Goal: Task Accomplishment & Management: Manage account settings

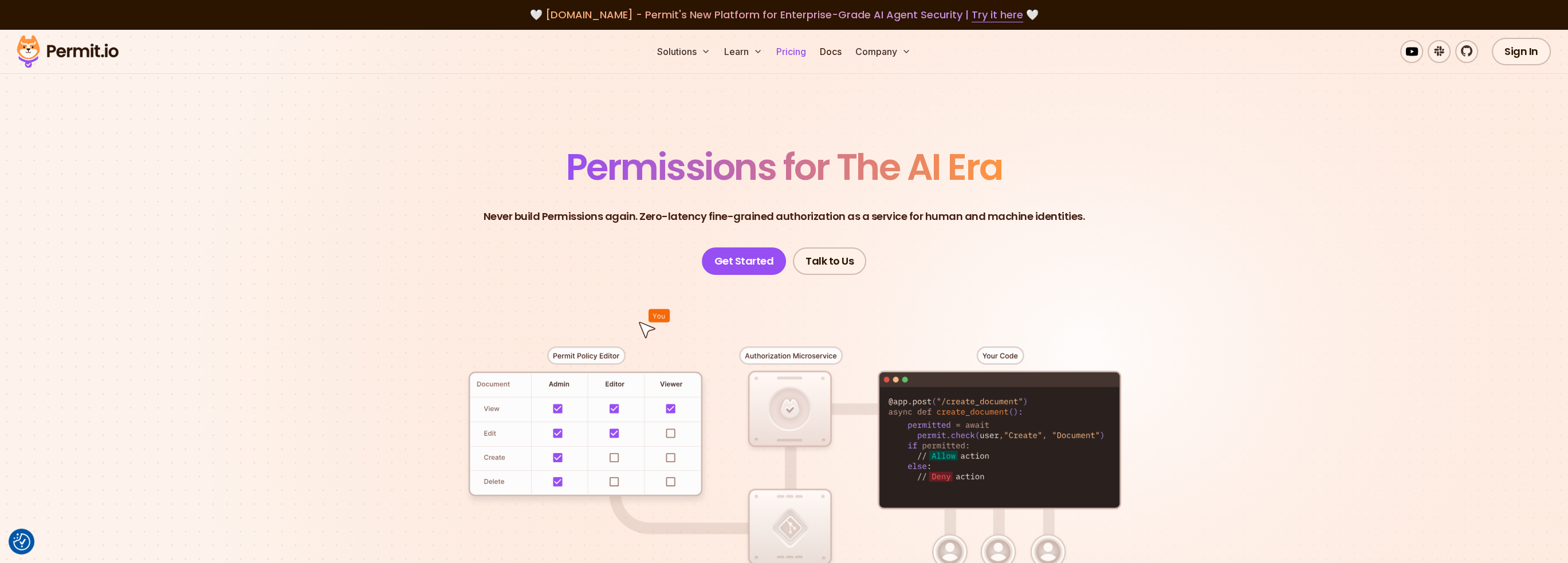
click at [796, 47] on link "Pricing" at bounding box center [791, 51] width 39 height 23
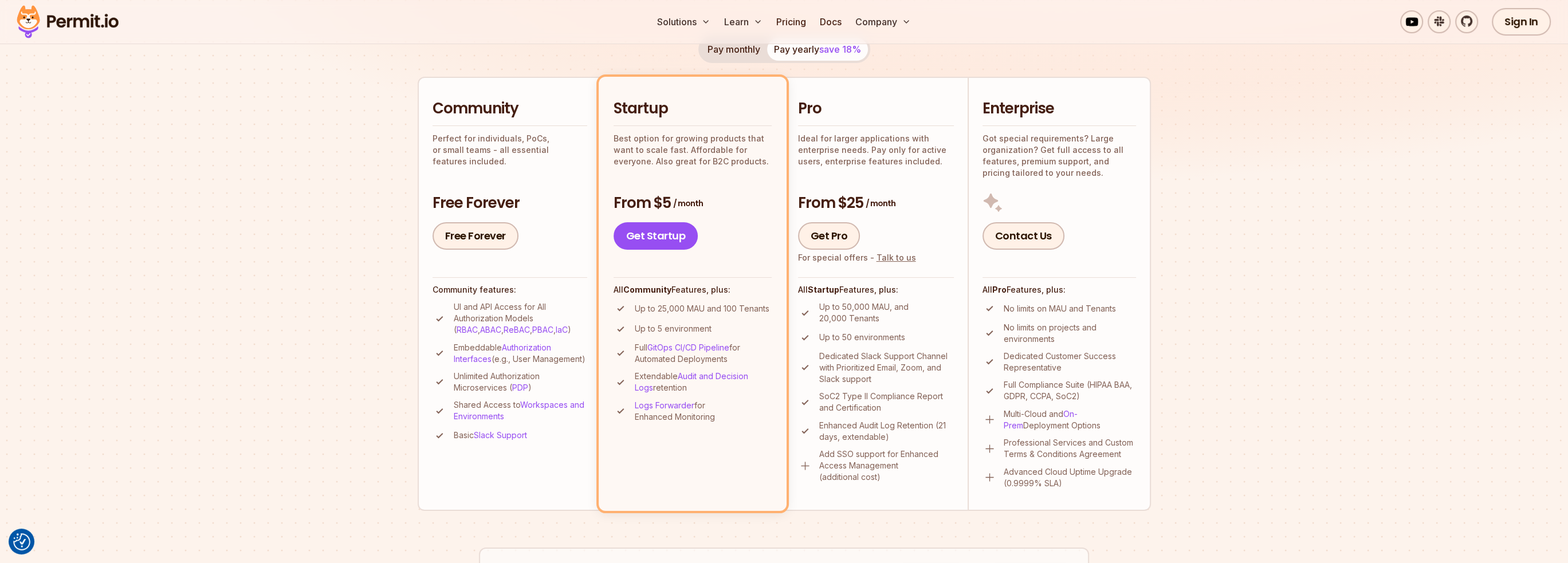
scroll to position [229, 0]
click at [1078, 414] on link "On-Prem" at bounding box center [1040, 419] width 74 height 21
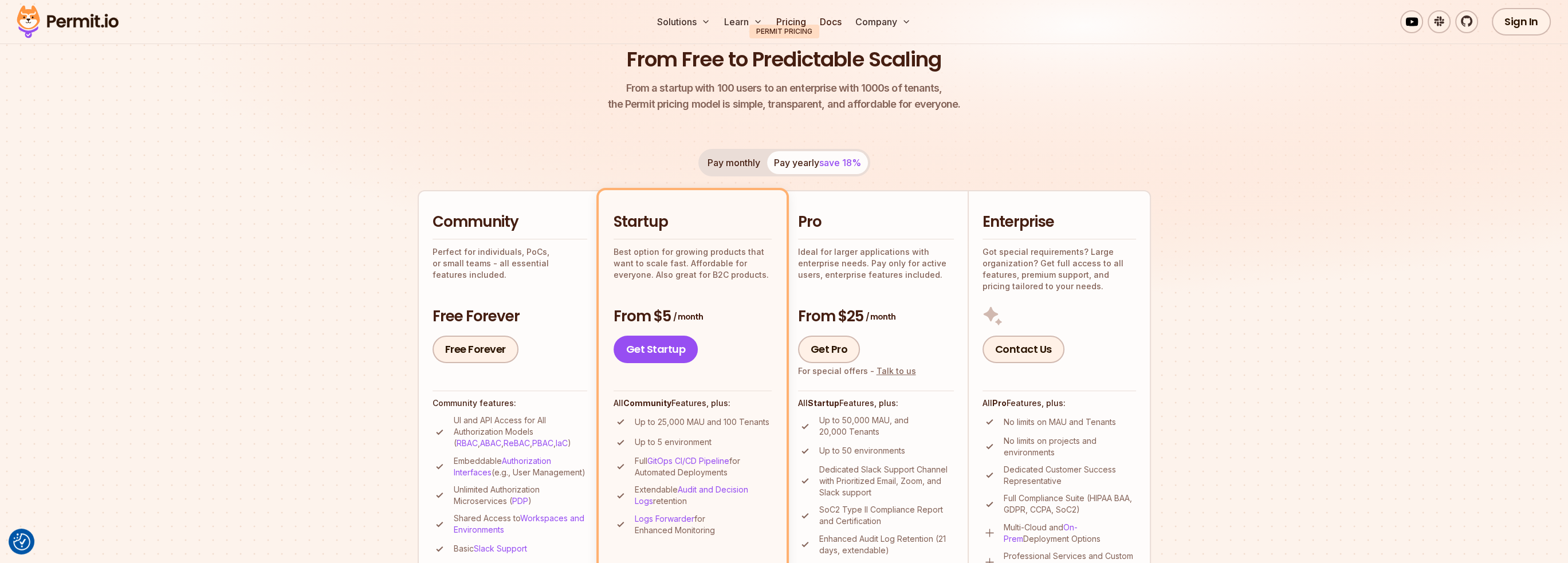
scroll to position [0, 0]
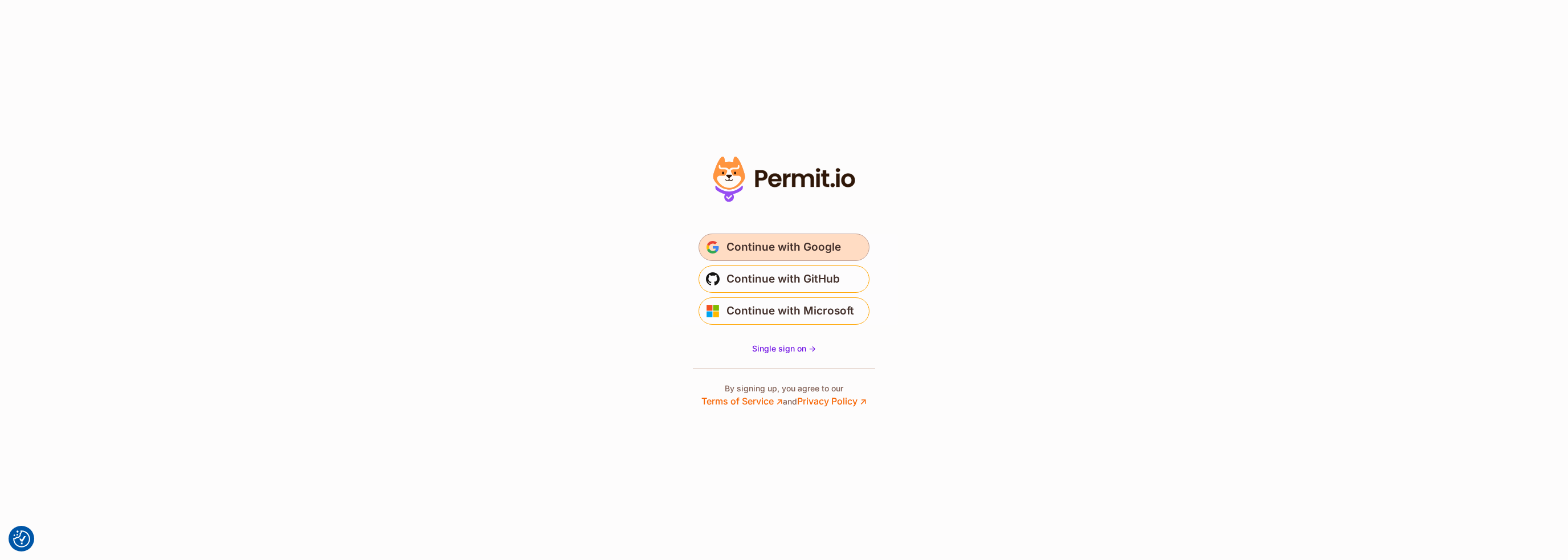
click at [772, 250] on span "Continue with Google" at bounding box center [783, 247] width 114 height 18
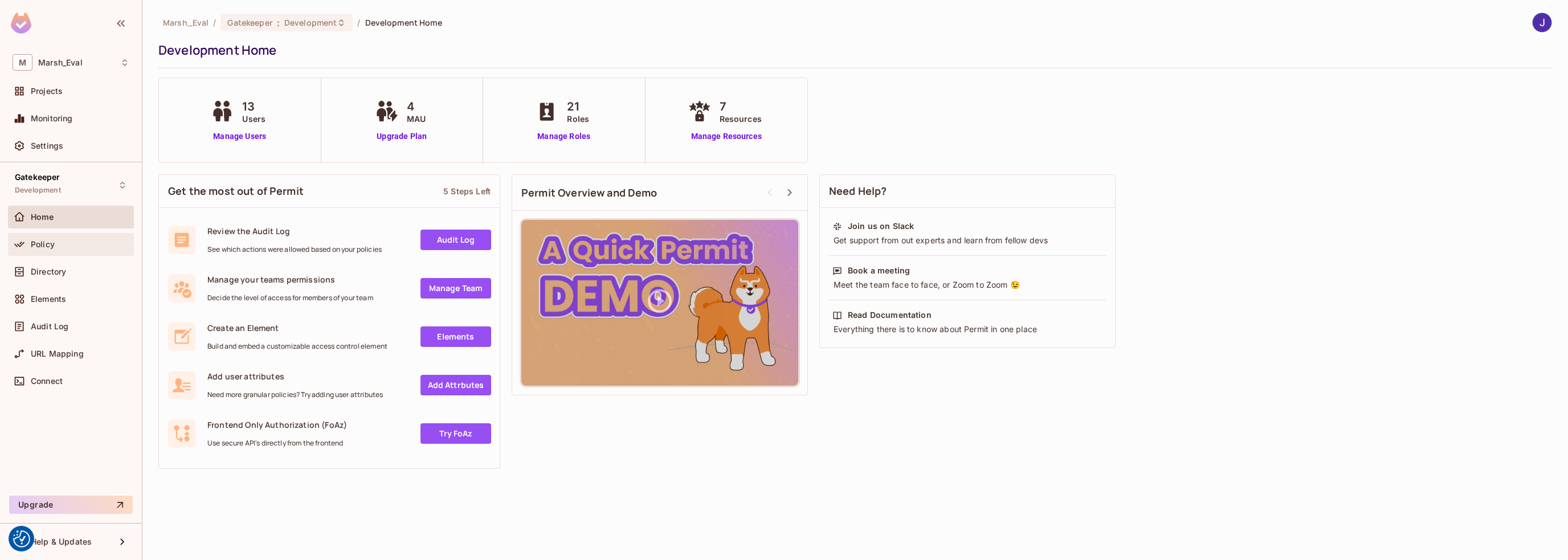
click at [43, 246] on span "Policy" at bounding box center [43, 244] width 24 height 9
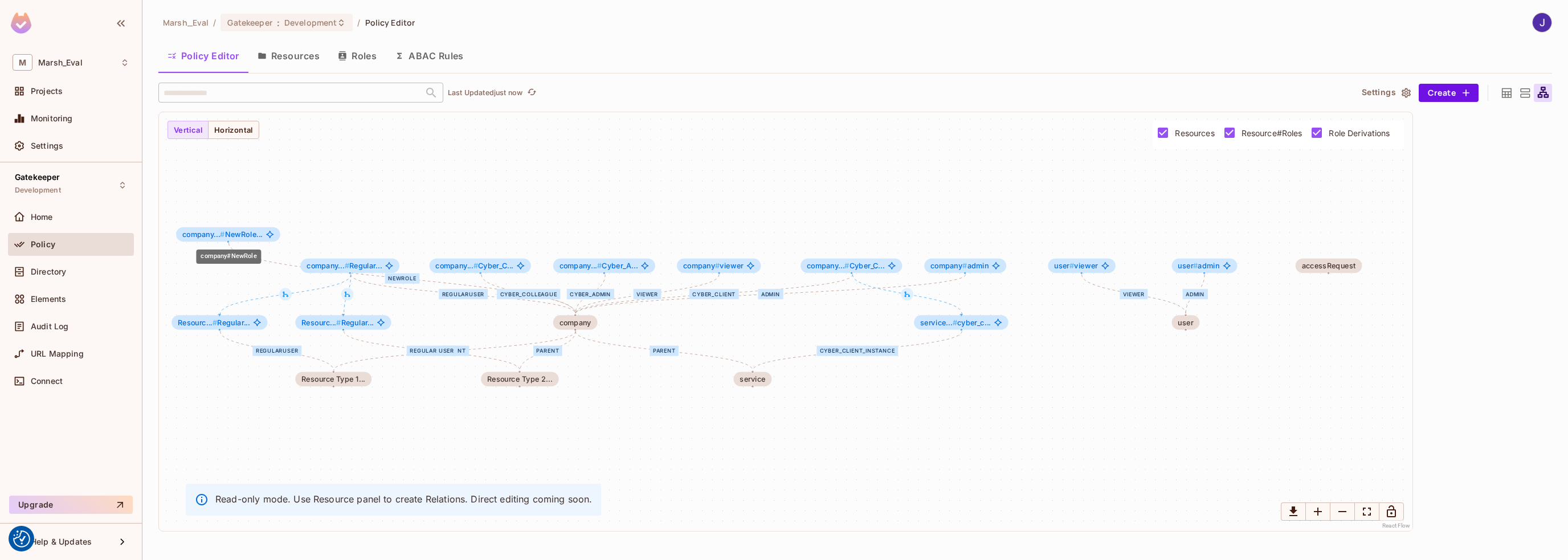
drag, startPoint x: 236, startPoint y: 270, endPoint x: 251, endPoint y: 236, distance: 37.2
click at [251, 236] on span "company... # NewRole..." at bounding box center [223, 234] width 80 height 8
click at [50, 268] on span "Directory" at bounding box center [49, 271] width 35 height 9
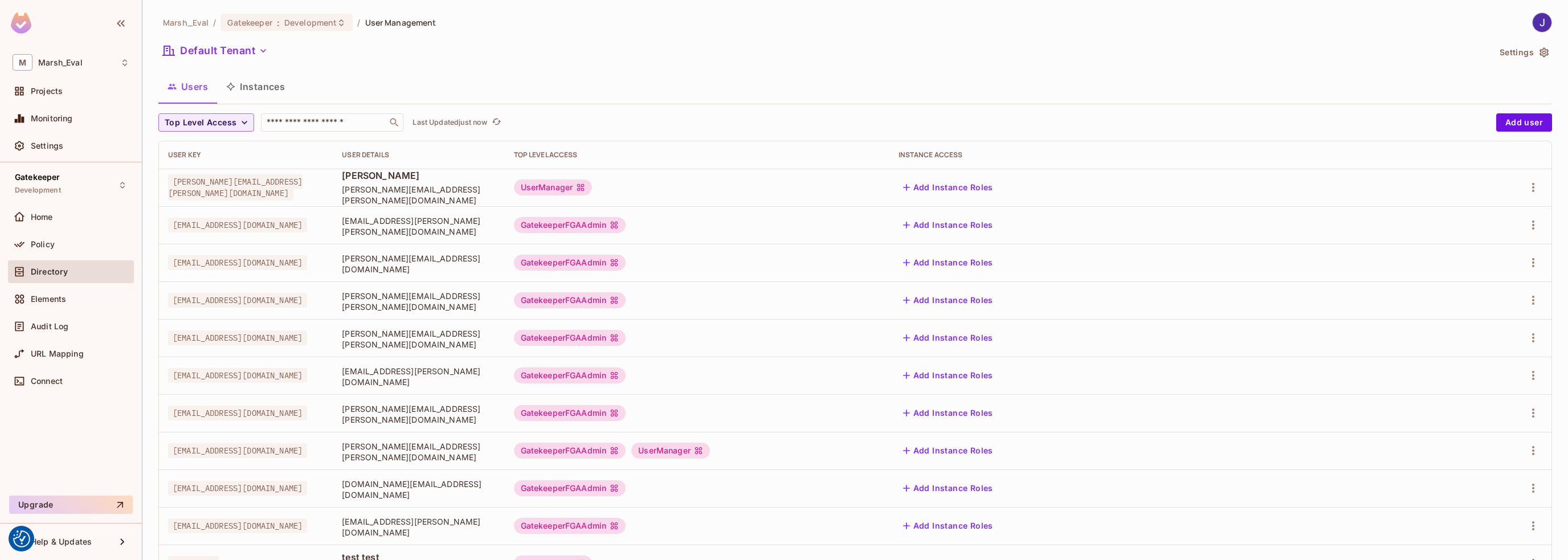
click at [271, 85] on button "Instances" at bounding box center [256, 86] width 77 height 29
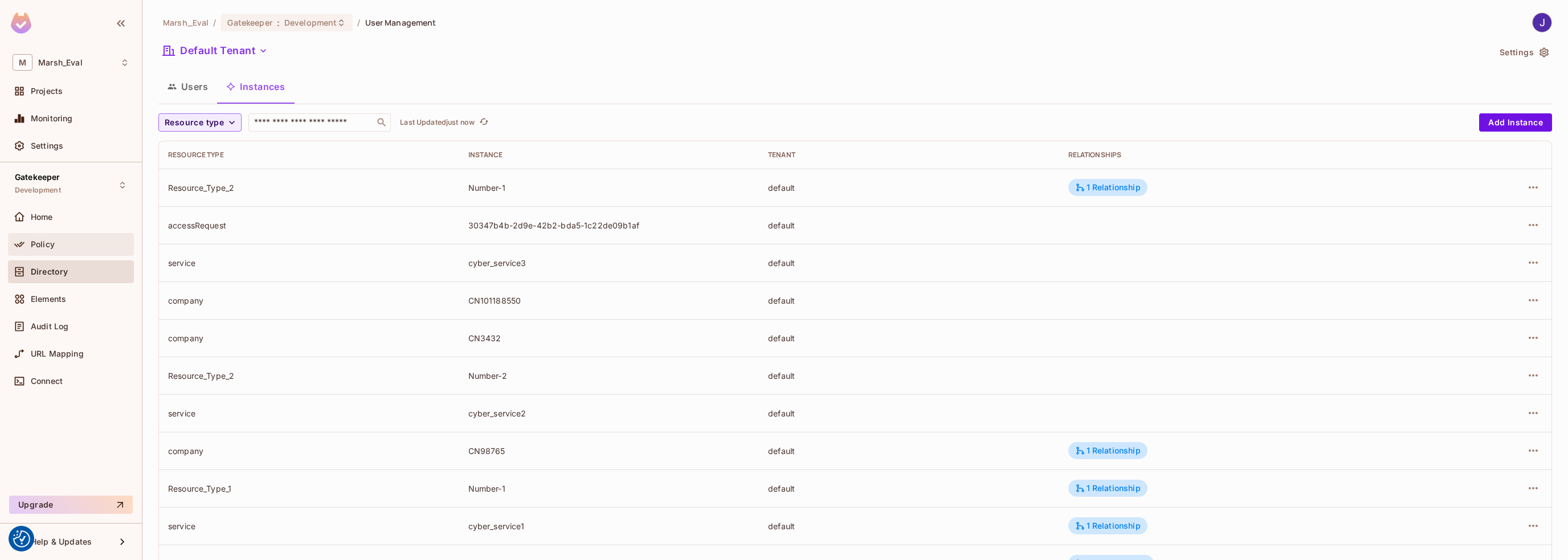
click at [39, 248] on span "Policy" at bounding box center [43, 244] width 24 height 9
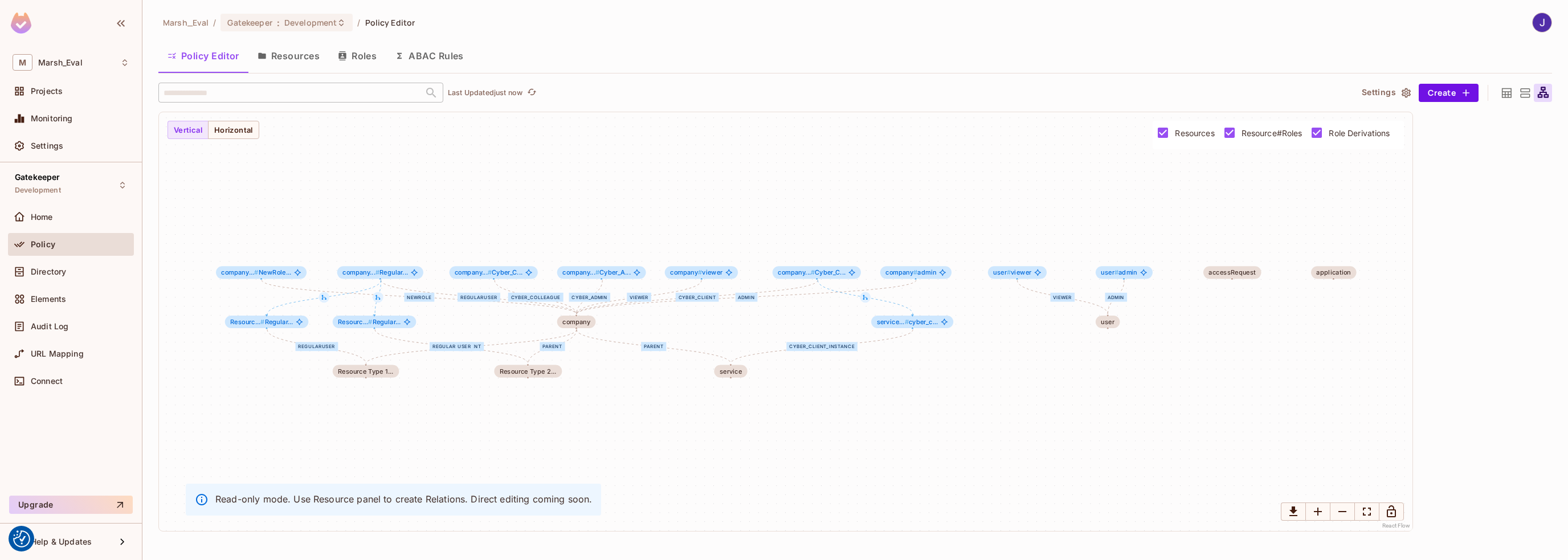
click at [284, 58] on button "Resources" at bounding box center [289, 55] width 80 height 29
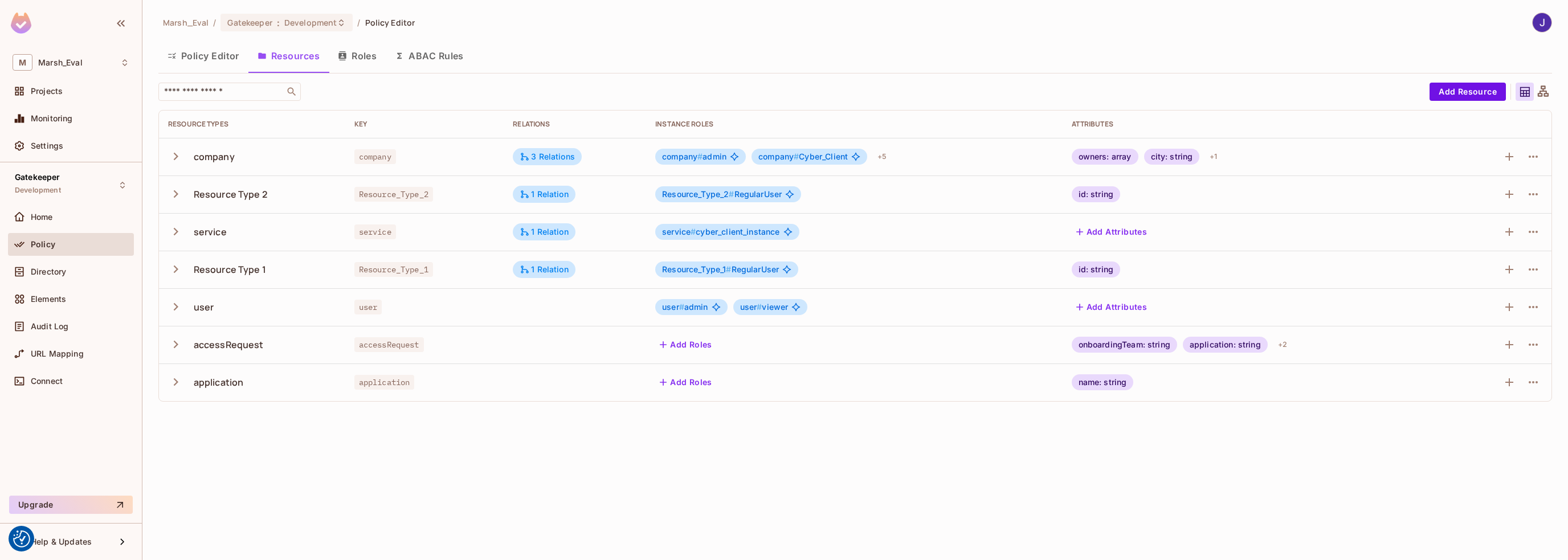
click at [212, 150] on div "company" at bounding box center [214, 156] width 41 height 13
click at [51, 273] on span "Directory" at bounding box center [49, 271] width 35 height 9
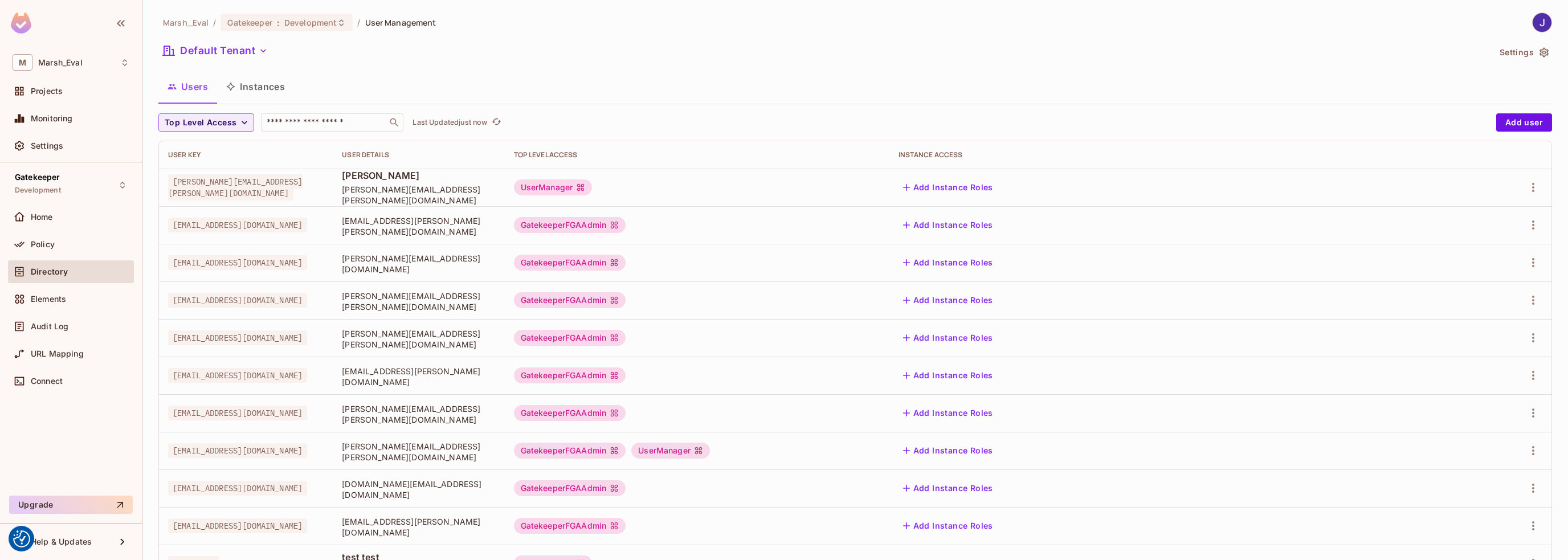
click at [257, 91] on button "Instances" at bounding box center [256, 86] width 77 height 29
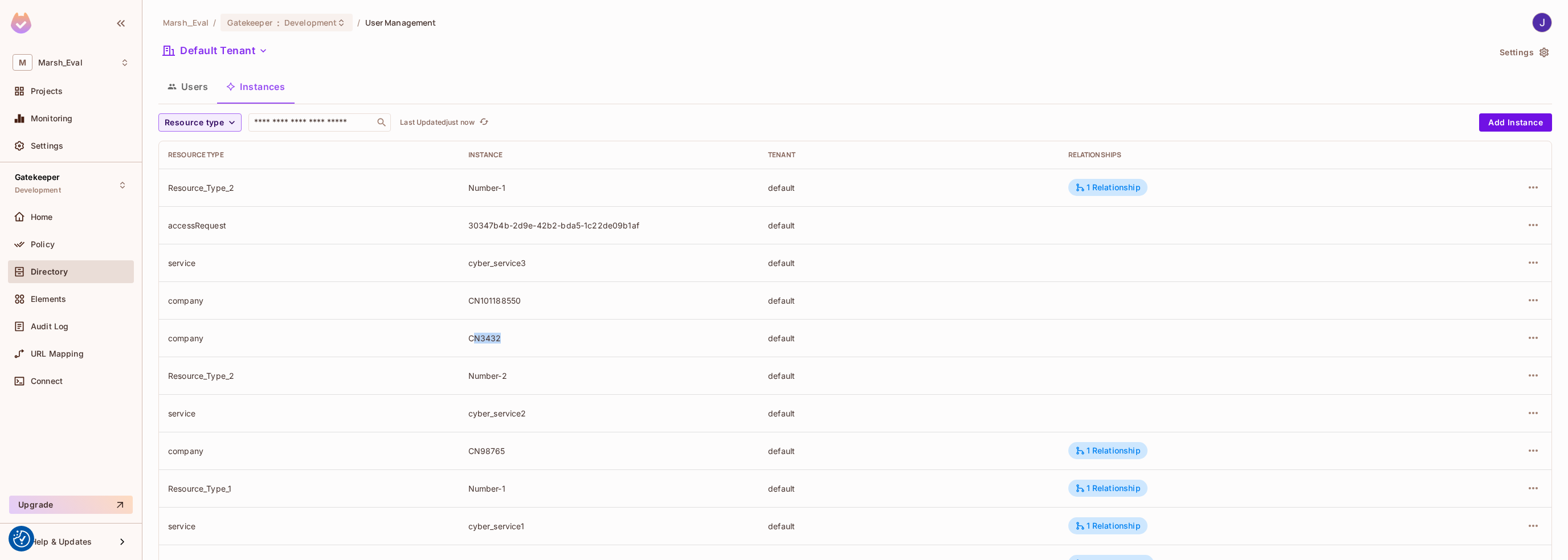
drag, startPoint x: 475, startPoint y: 337, endPoint x: 513, endPoint y: 334, distance: 38.1
click at [513, 334] on div "CN3432" at bounding box center [609, 338] width 282 height 11
drag, startPoint x: 478, startPoint y: 450, endPoint x: 514, endPoint y: 450, distance: 36.0
click at [514, 450] on div "CN98765" at bounding box center [609, 451] width 282 height 11
click at [1111, 449] on div "1 Relationship" at bounding box center [1108, 450] width 66 height 10
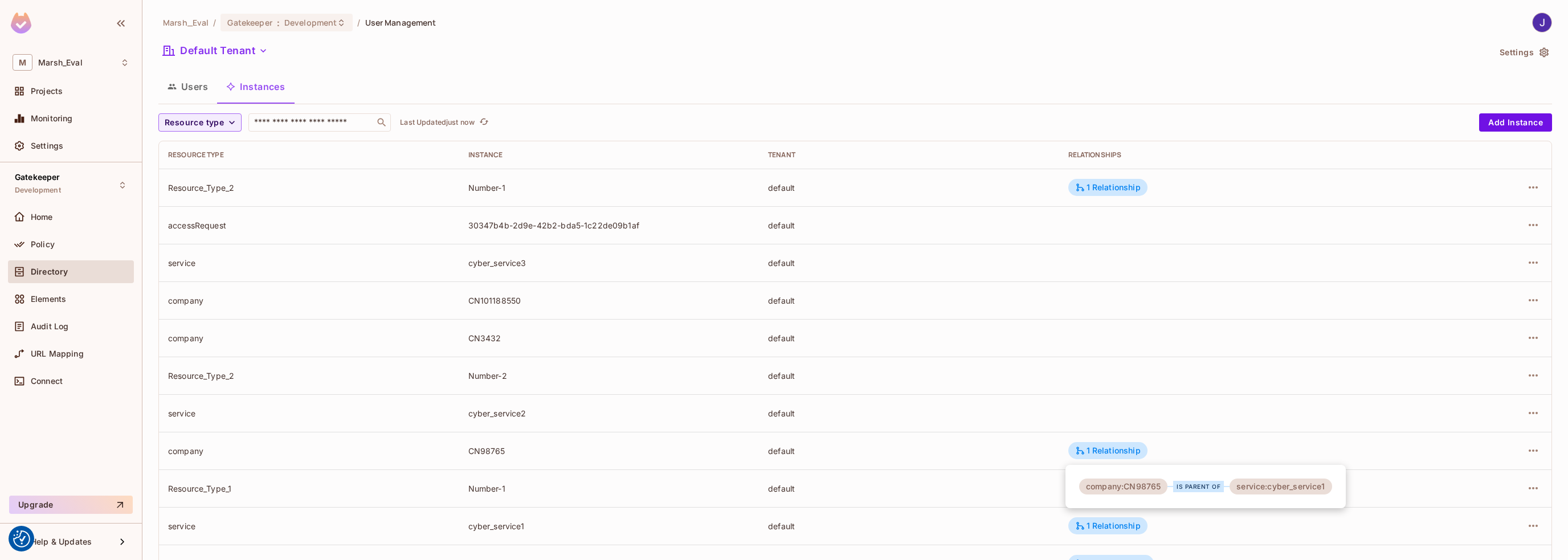
click at [394, 66] on div at bounding box center [784, 280] width 1568 height 560
click at [46, 248] on span "Policy" at bounding box center [43, 244] width 24 height 9
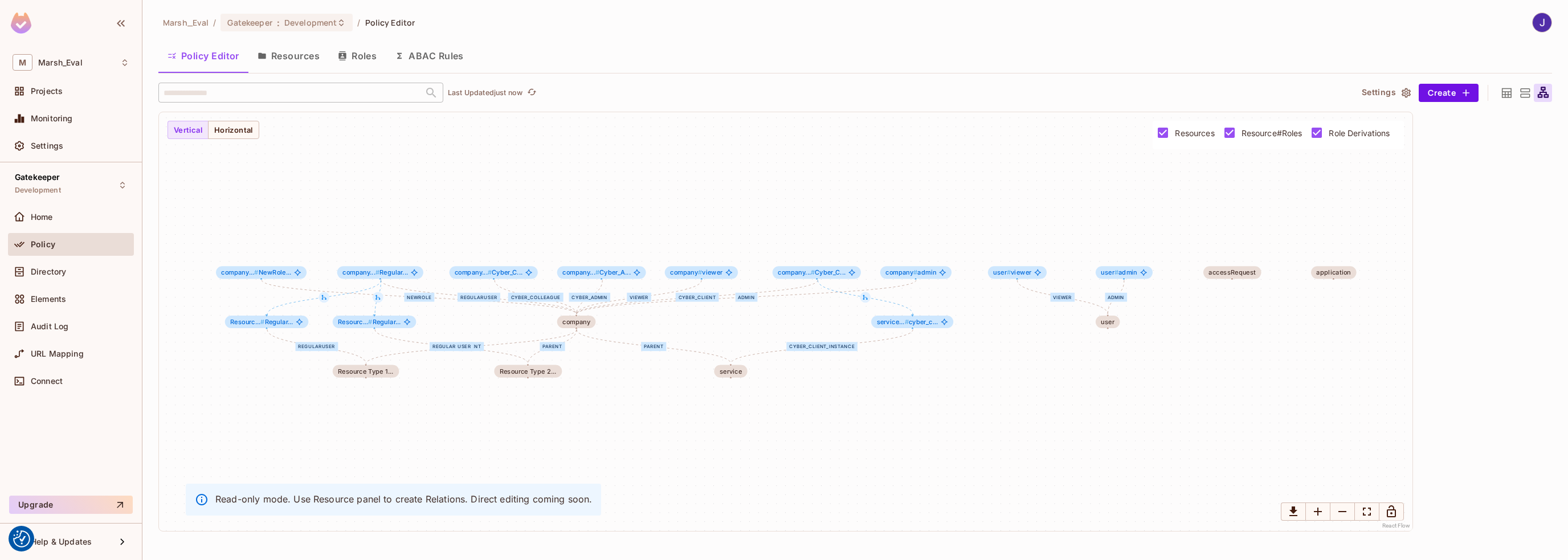
click at [426, 57] on button "ABAC Rules" at bounding box center [429, 55] width 87 height 29
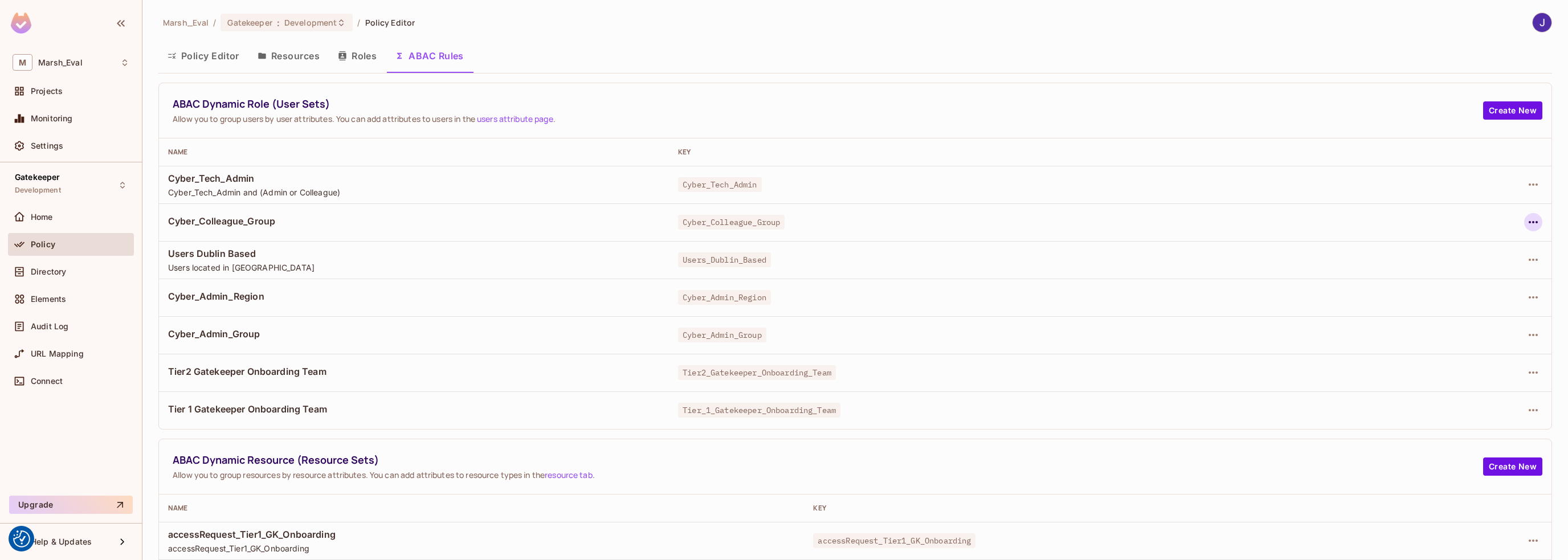
click at [1527, 224] on icon "button" at bounding box center [1533, 222] width 13 height 13
click at [1449, 253] on div "Edit Dynamic Role (User Set)" at bounding box center [1446, 248] width 111 height 12
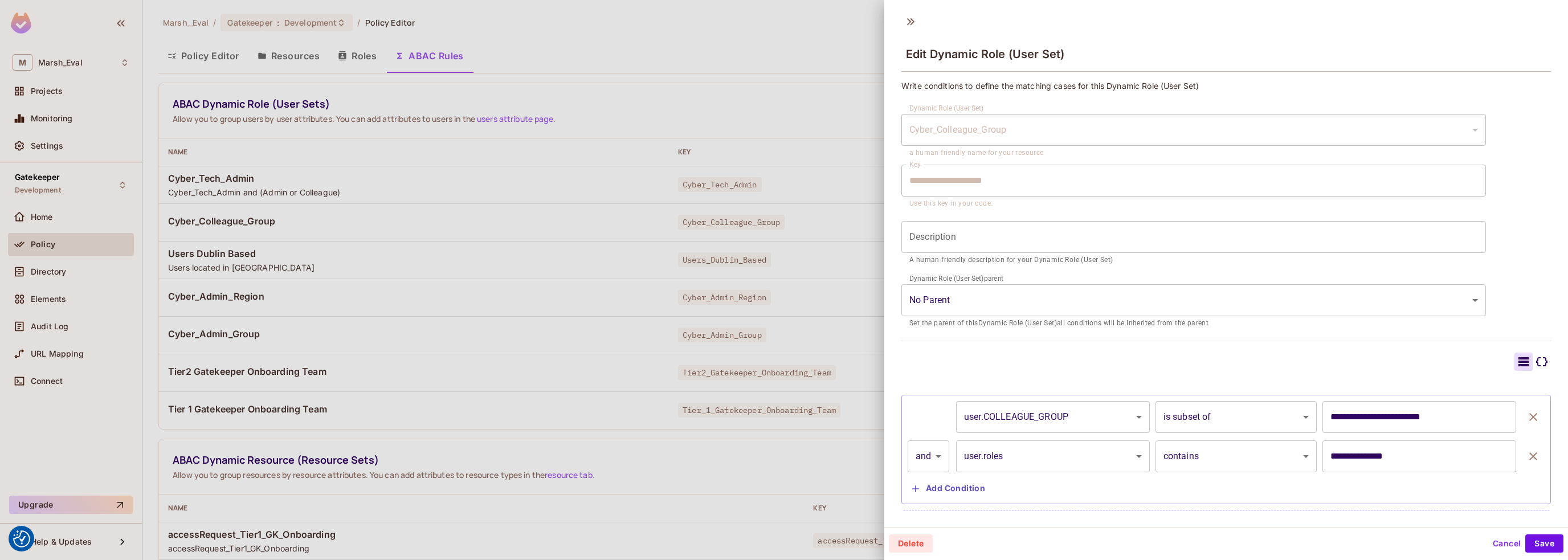
scroll to position [16, 0]
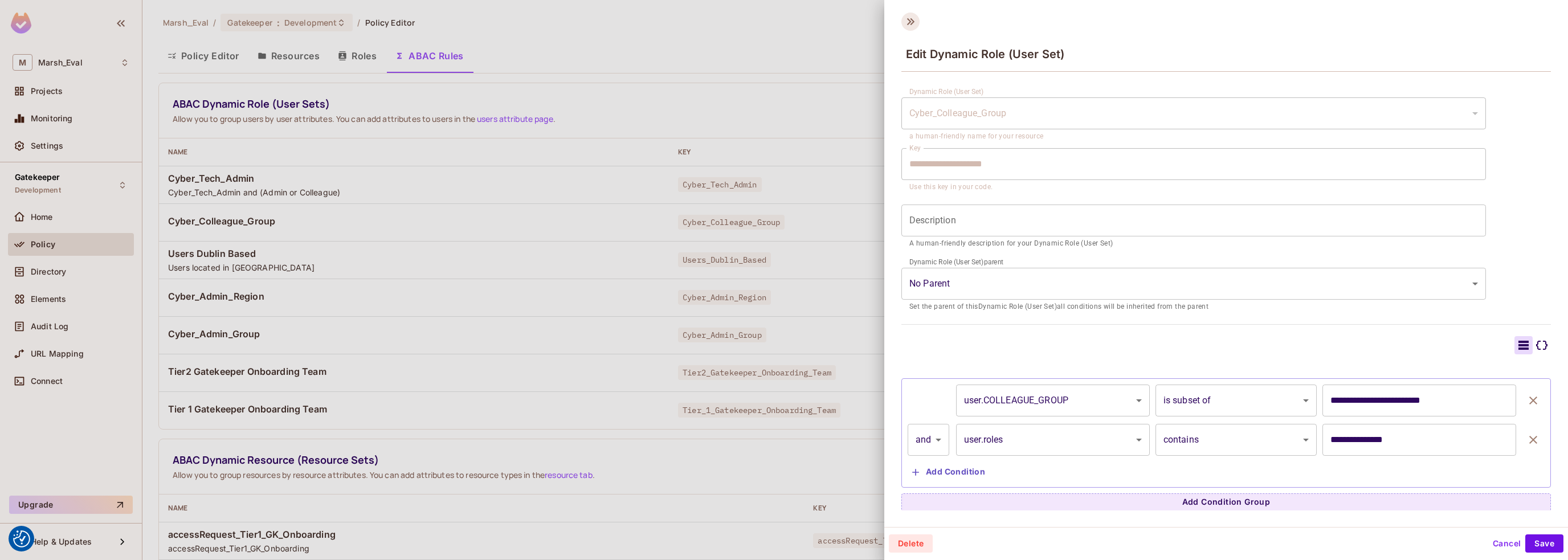
click at [910, 15] on icon at bounding box center [911, 22] width 18 height 18
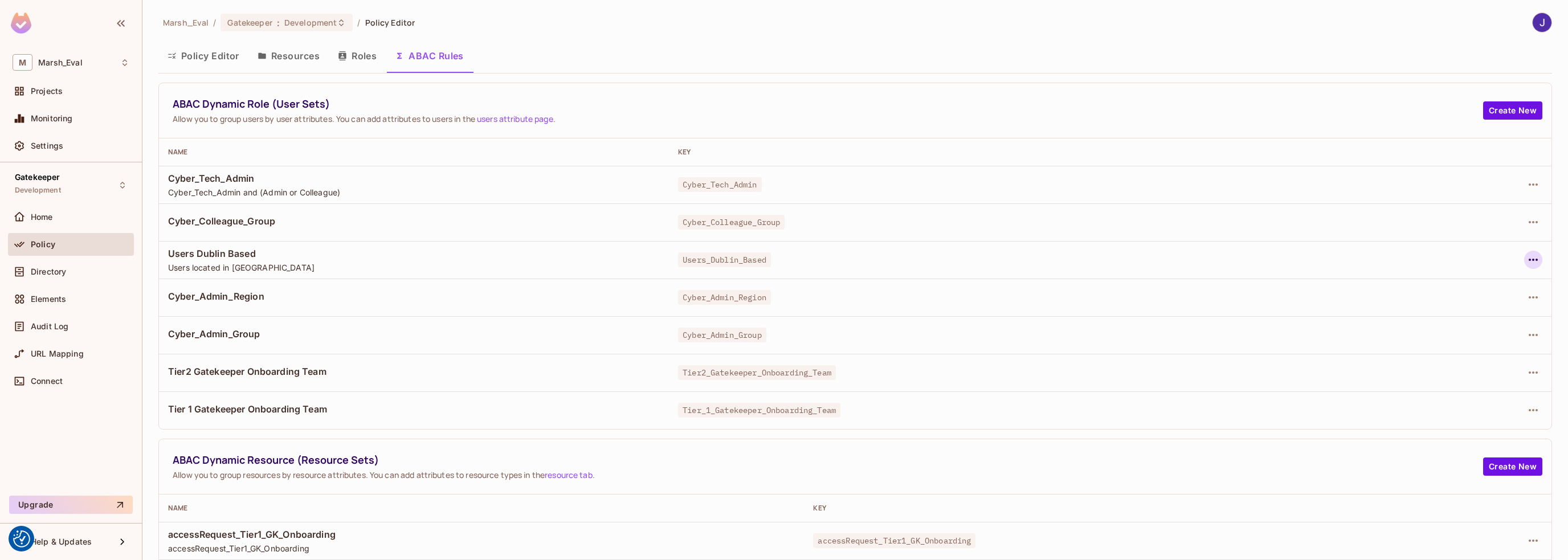
click at [1527, 260] on icon "button" at bounding box center [1533, 260] width 13 height 13
click at [1463, 279] on span "Edit Dynamic Role (User Set)" at bounding box center [1446, 285] width 119 height 18
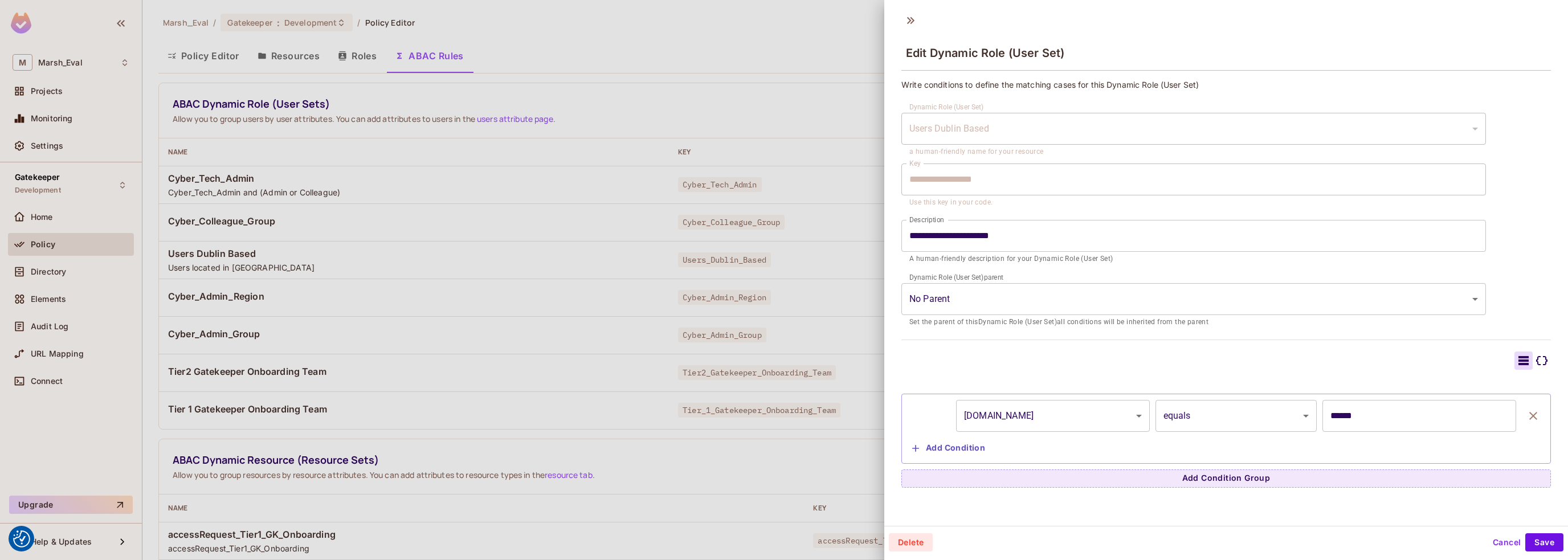
scroll to position [2, 0]
drag, startPoint x: 912, startPoint y: 16, endPoint x: 917, endPoint y: 24, distance: 9.4
click at [912, 16] on icon at bounding box center [911, 20] width 18 height 18
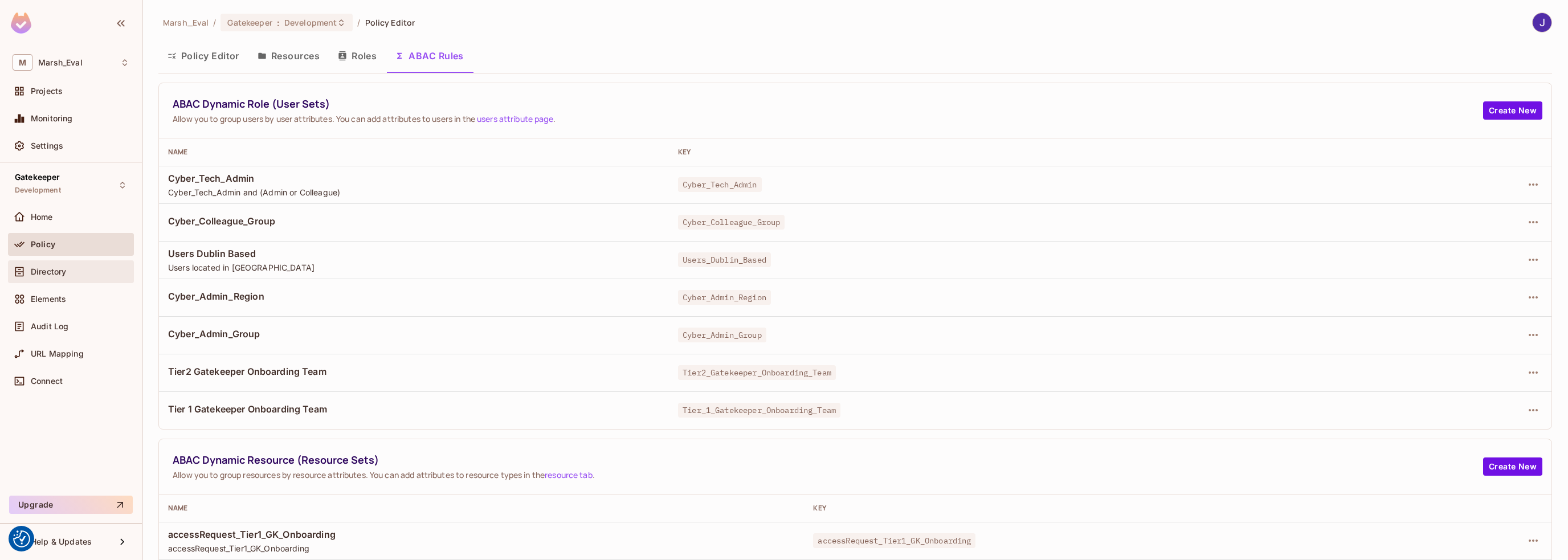
click at [47, 268] on span "Directory" at bounding box center [49, 271] width 35 height 9
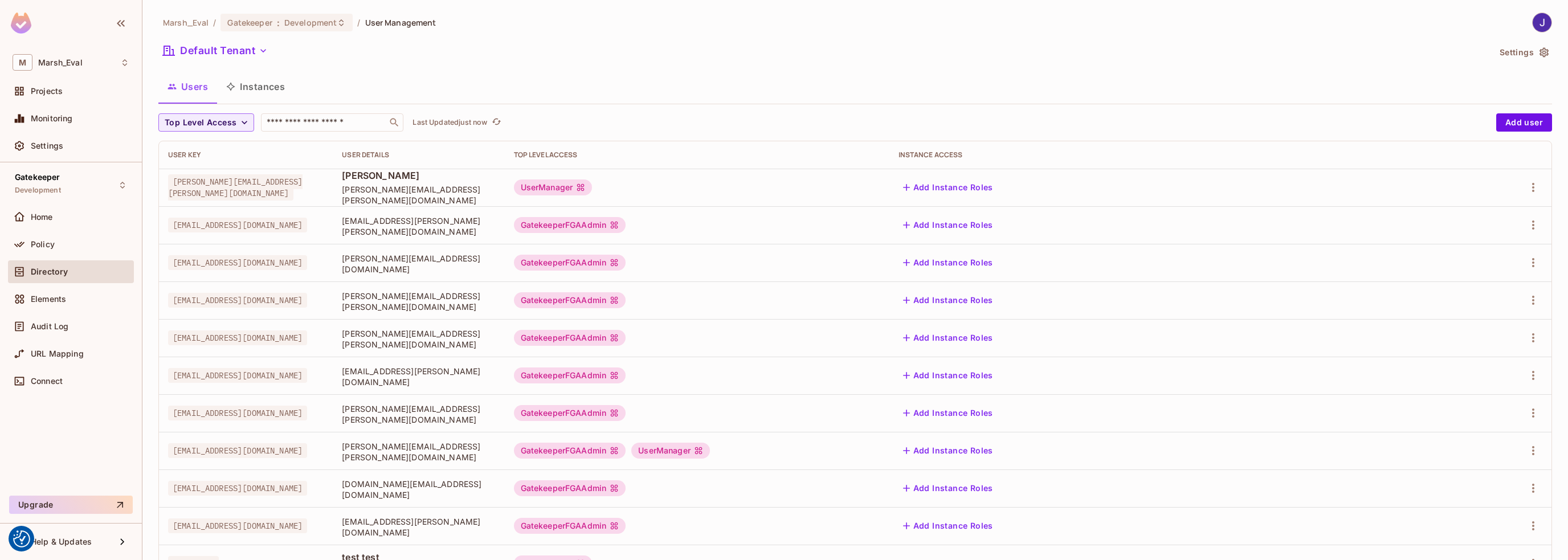
click at [262, 86] on button "Instances" at bounding box center [256, 86] width 77 height 29
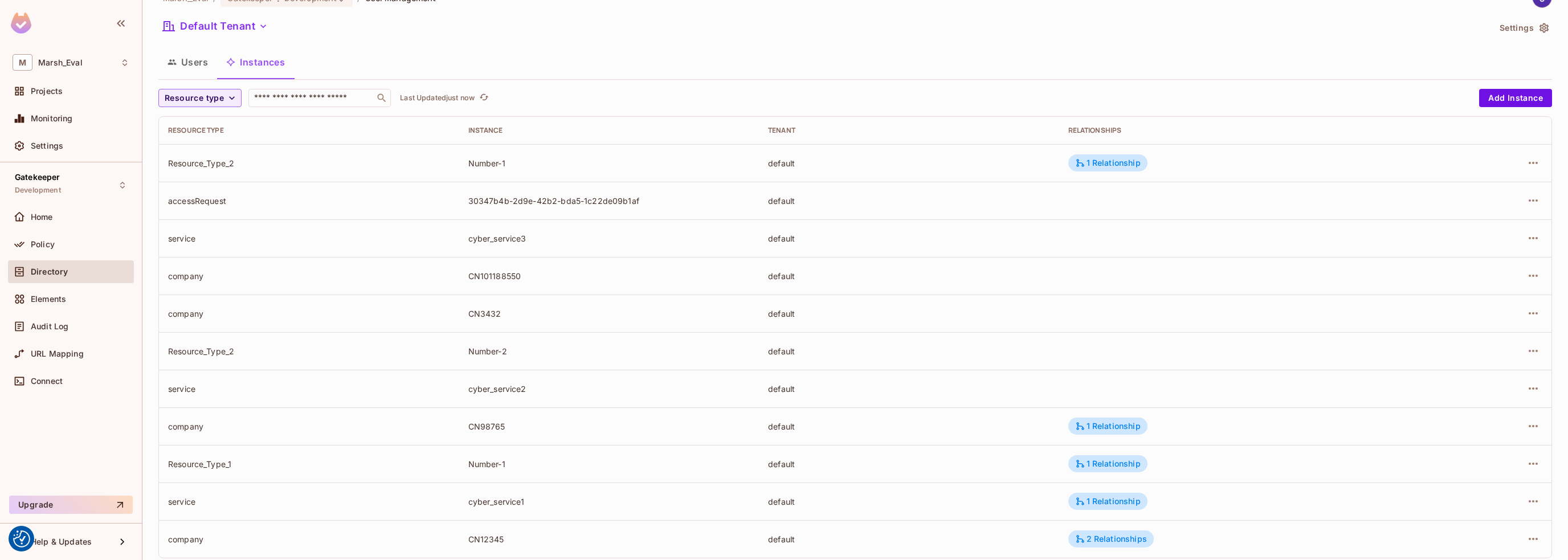
scroll to position [47, 0]
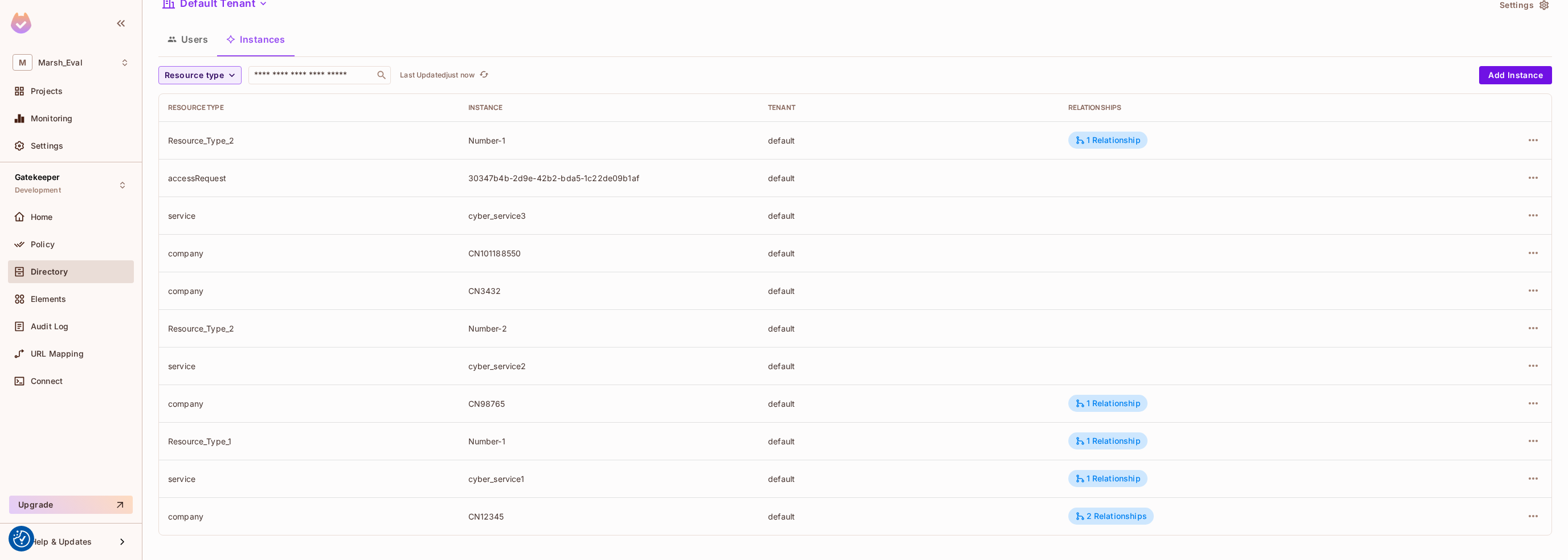
click at [494, 249] on div "CN101188550" at bounding box center [609, 253] width 282 height 11
click at [1528, 252] on icon "button" at bounding box center [1533, 253] width 9 height 2
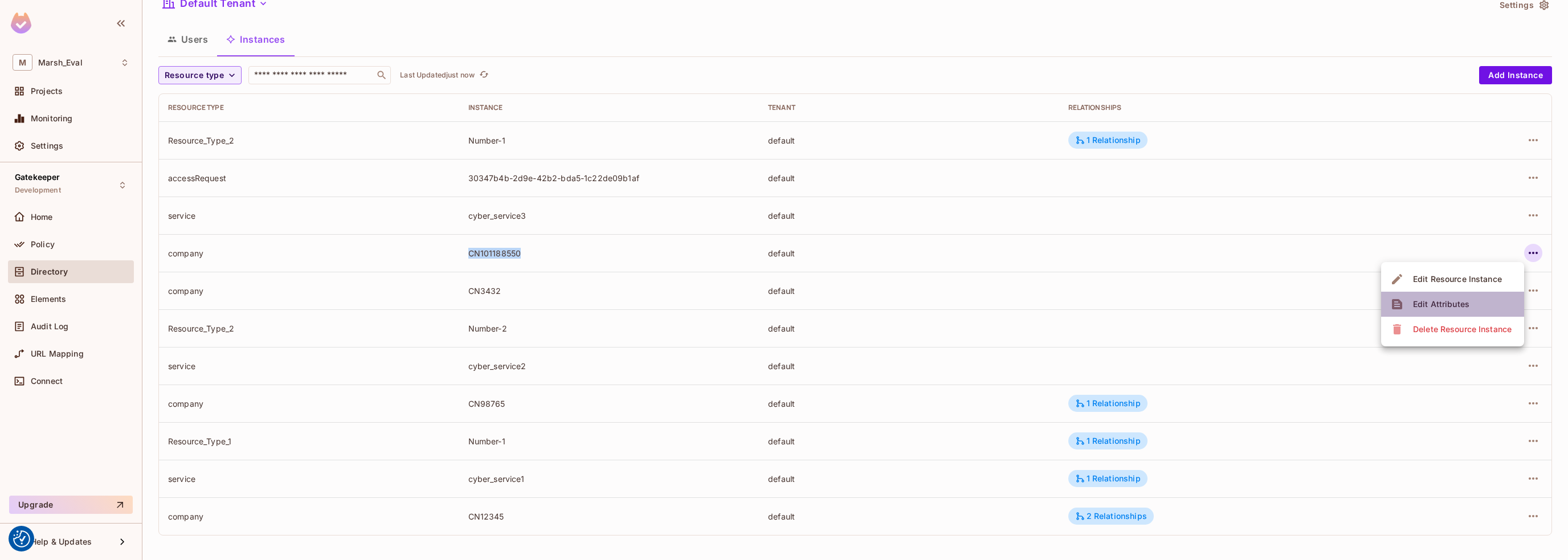
click at [1441, 300] on div "Edit Attributes" at bounding box center [1441, 304] width 57 height 12
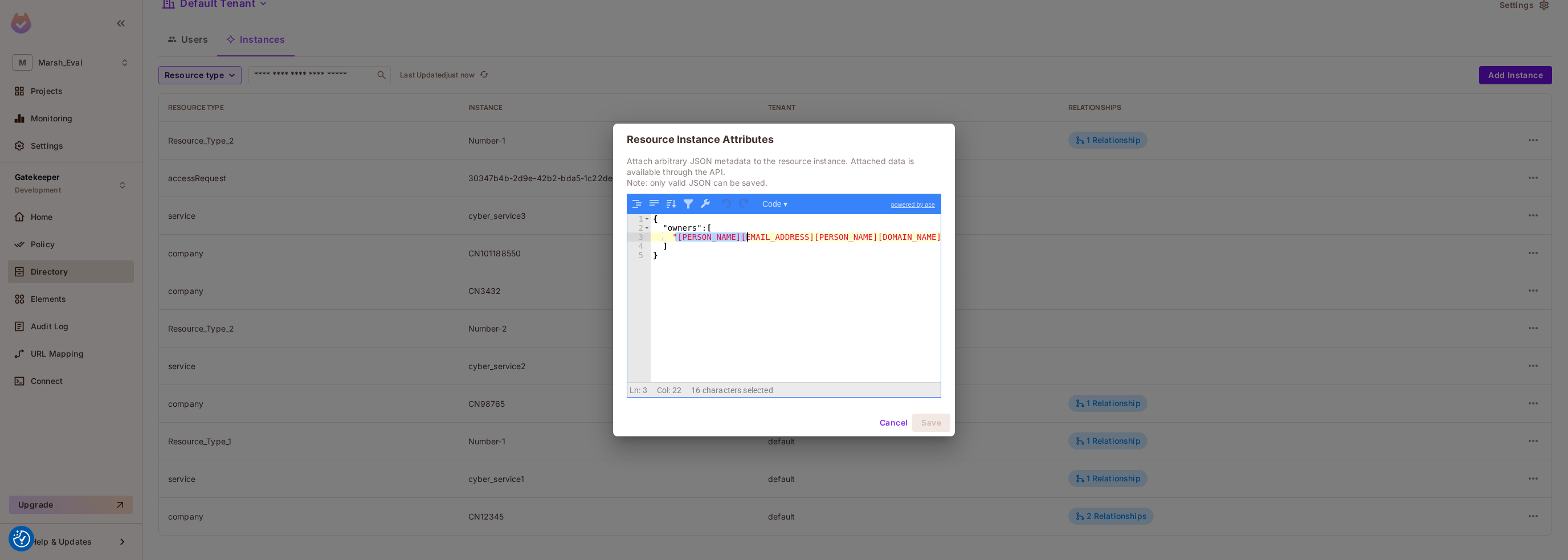
drag, startPoint x: 673, startPoint y: 234, endPoint x: 746, endPoint y: 236, distance: 73.0
click at [746, 236] on div "{ "owners" : [ "carla.teixeira@mmc.com" ] }" at bounding box center [796, 307] width 290 height 186
click at [679, 240] on div "{ "owners" : [ "carla.teixeira@mmc.com" ] }" at bounding box center [796, 298] width 290 height 168
click at [795, 237] on div "{ "owners" : [ "carla.teixeira@mmc.com" ] }" at bounding box center [796, 307] width 290 height 186
click at [889, 421] on button "Cancel" at bounding box center [894, 423] width 37 height 18
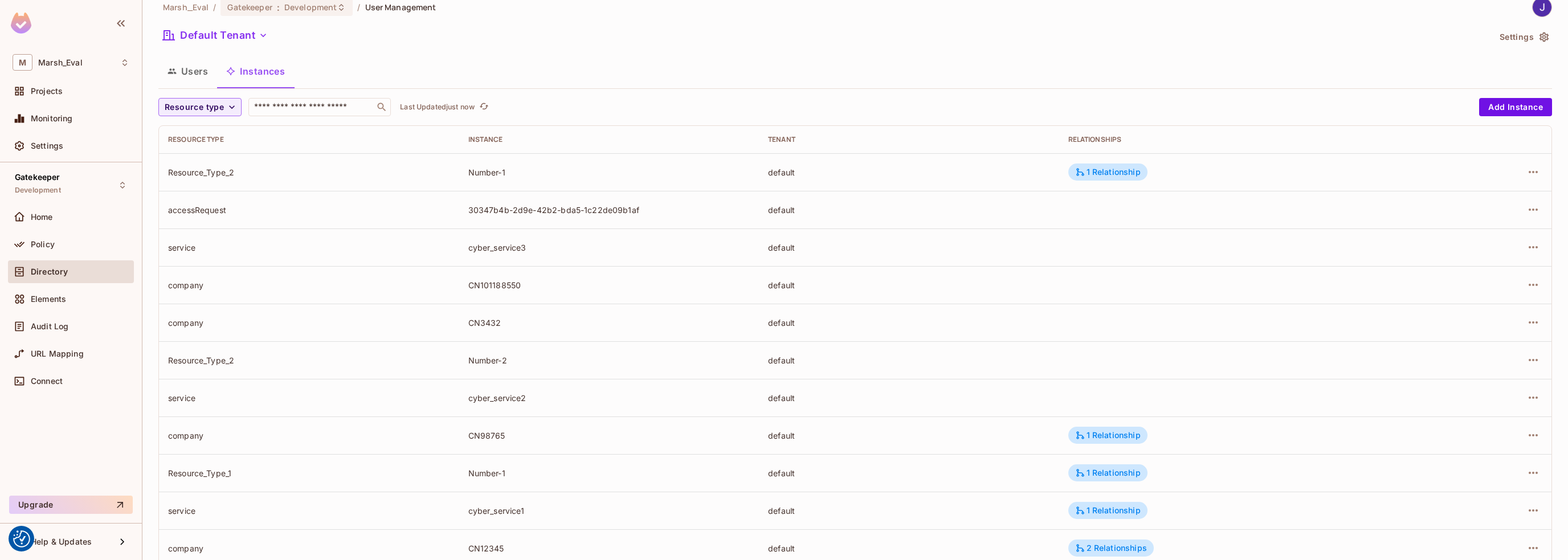
scroll to position [0, 0]
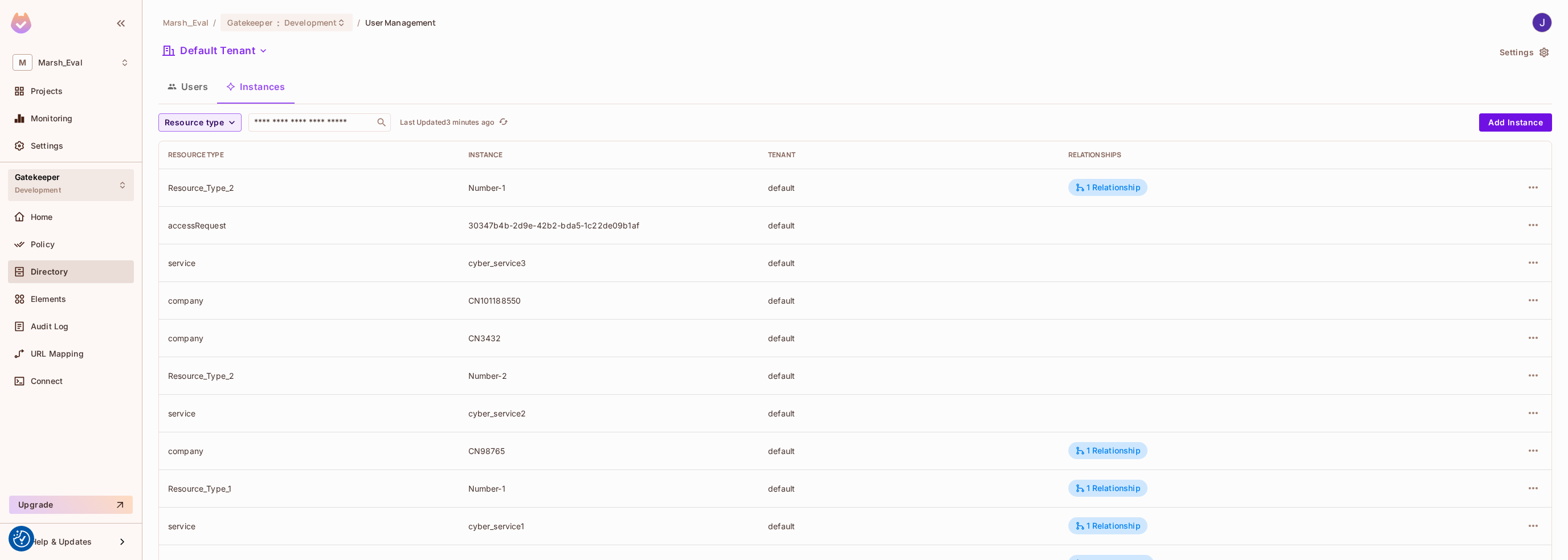
click at [121, 183] on icon at bounding box center [122, 185] width 4 height 7
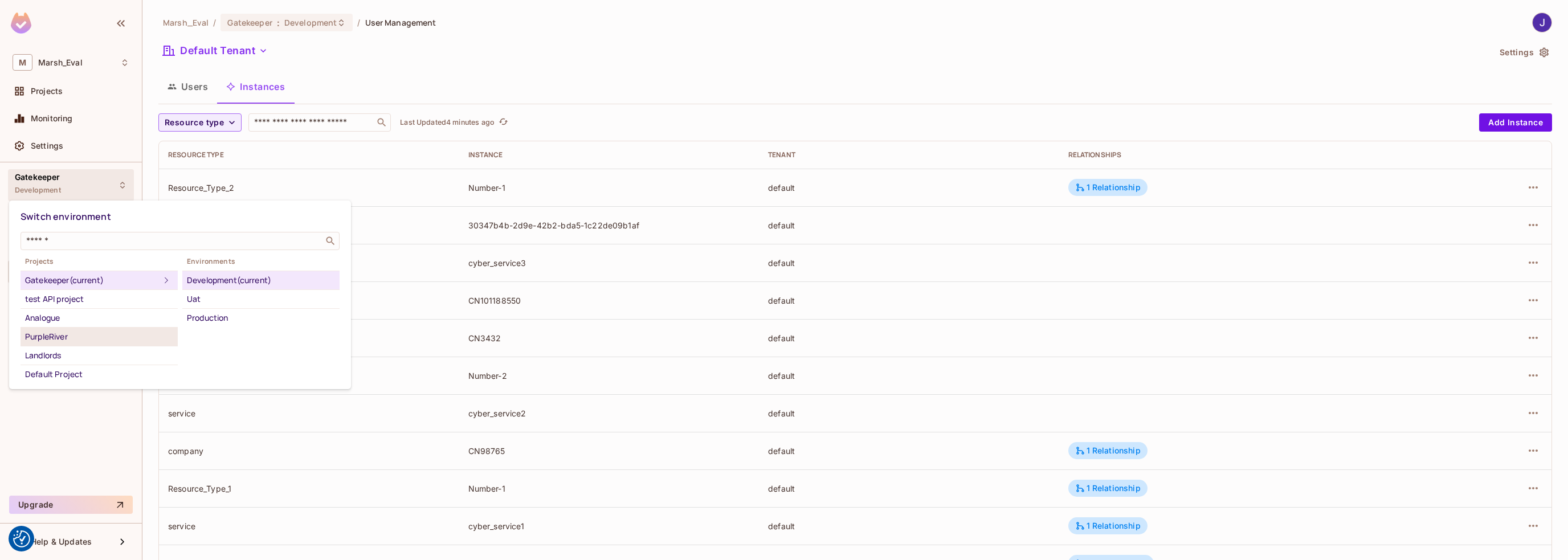
click at [84, 332] on div "PurpleRiver" at bounding box center [99, 337] width 148 height 13
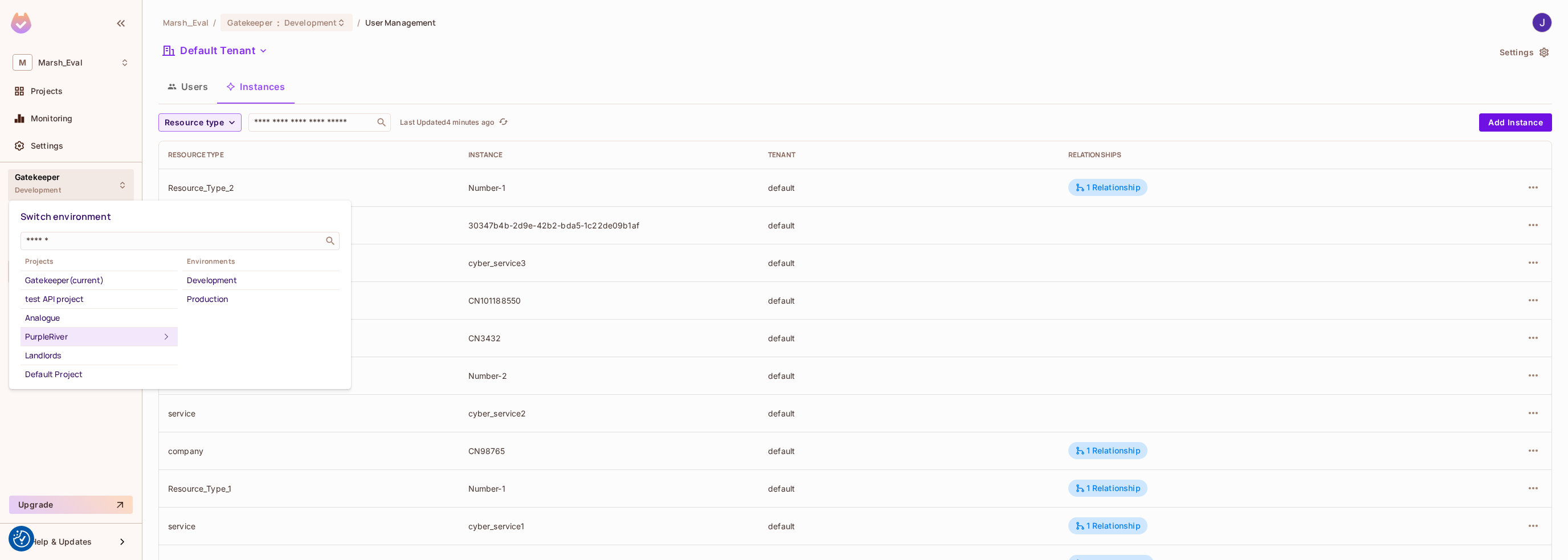
click at [100, 129] on div at bounding box center [784, 280] width 1568 height 560
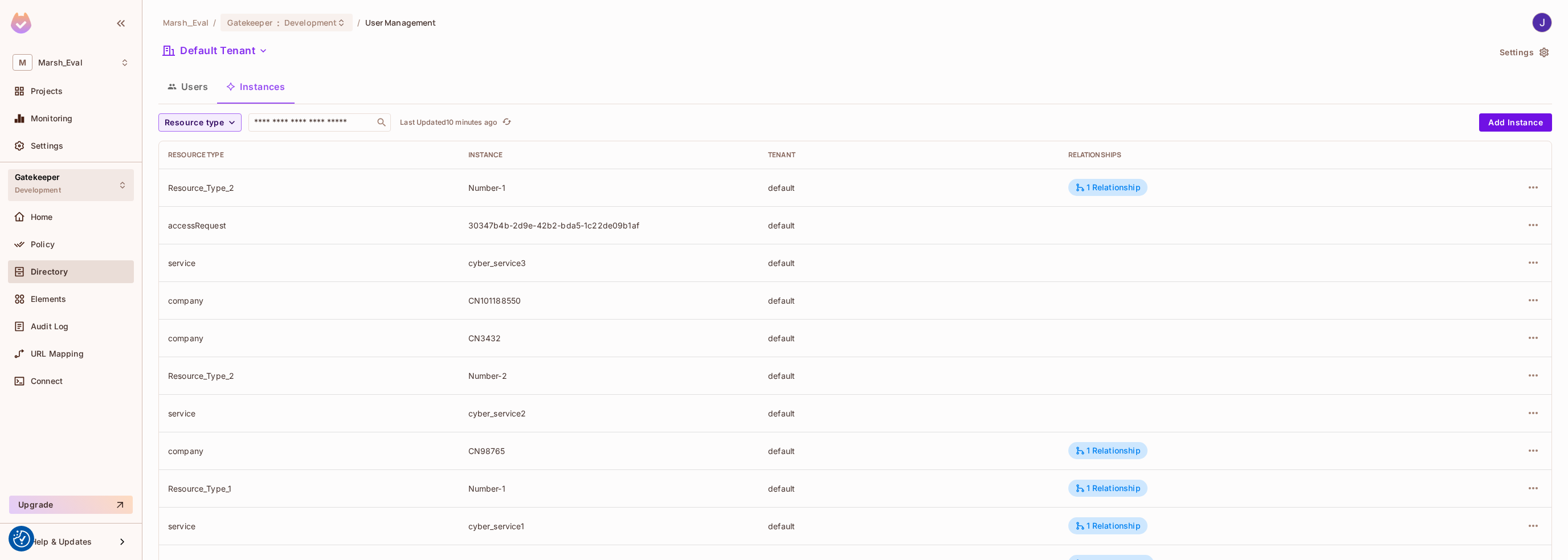
click at [127, 186] on icon at bounding box center [122, 185] width 9 height 9
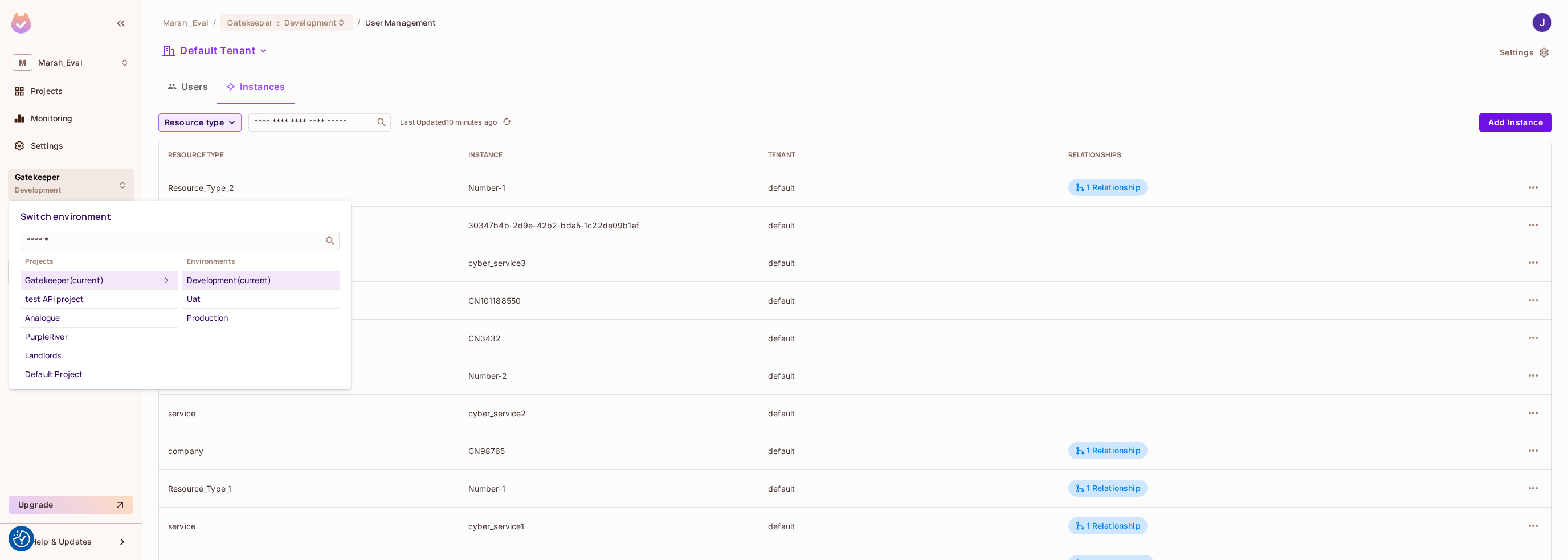
click at [508, 85] on div at bounding box center [784, 280] width 1568 height 560
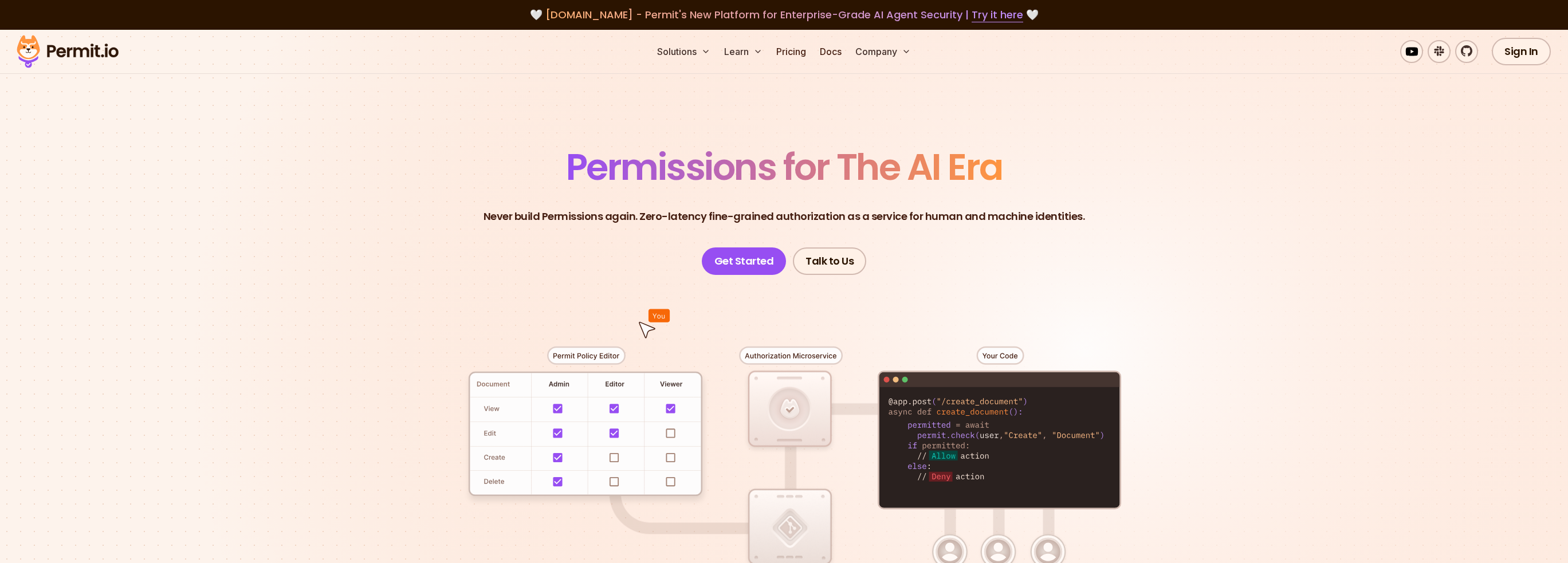
click at [784, 52] on link "Pricing" at bounding box center [791, 51] width 39 height 23
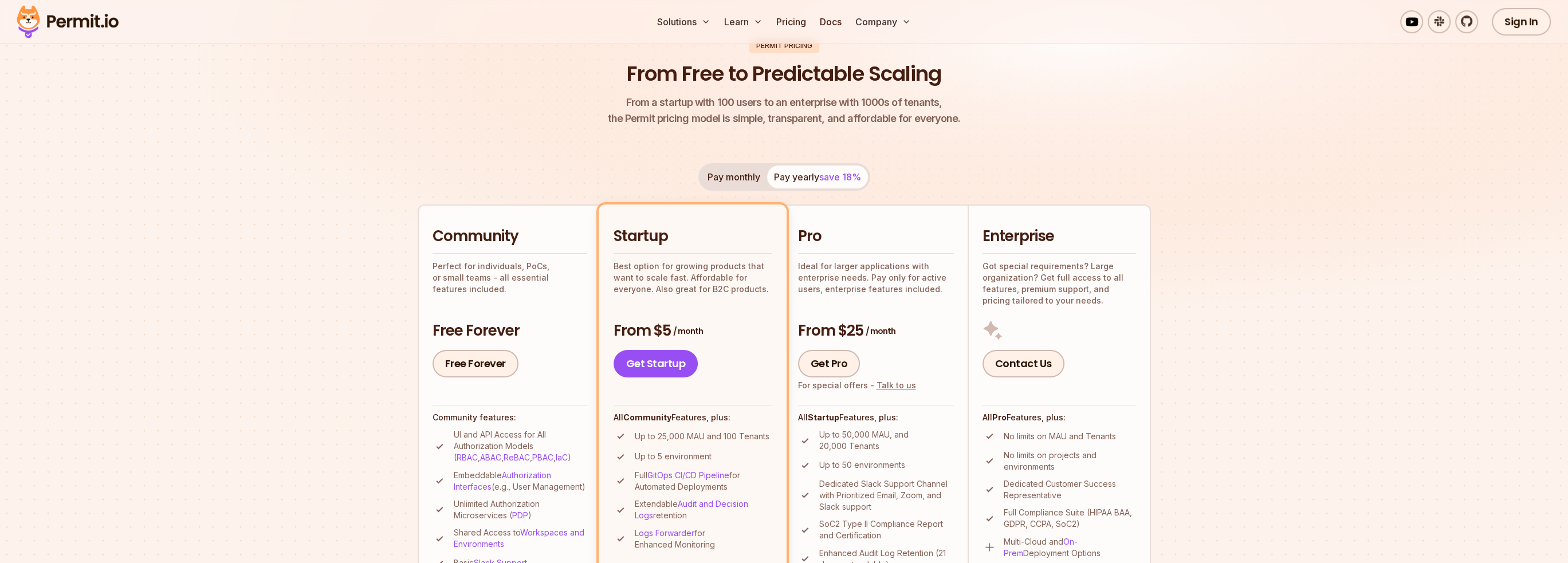
scroll to position [172, 0]
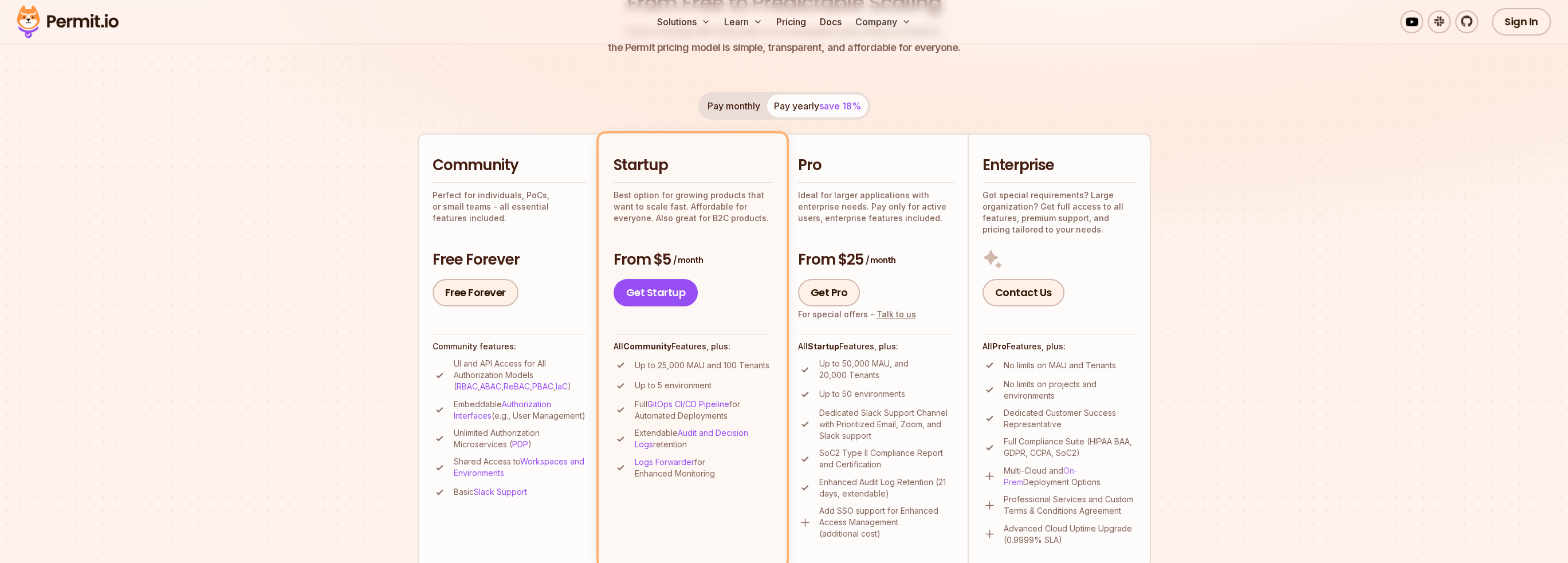
click at [1078, 471] on link "On-Prem" at bounding box center [1040, 476] width 74 height 21
